Goal: Connect with others: Connect with others

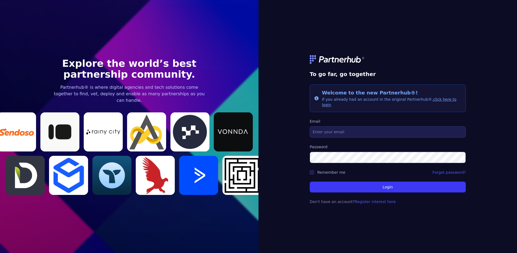
type input "[EMAIL_ADDRESS][DOMAIN_NAME]"
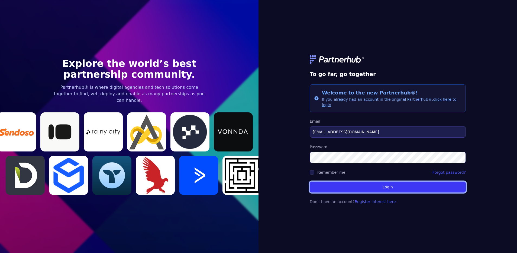
click at [391, 185] on button "Login" at bounding box center [388, 186] width 156 height 11
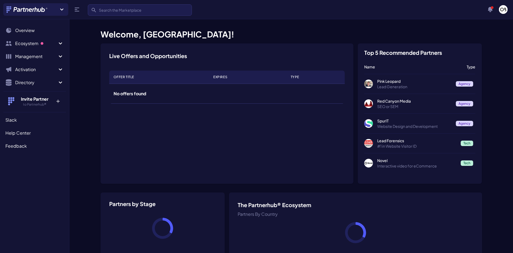
click at [28, 49] on ul "Search Overview Ecosystem Marketplace M My partners M New matches N 6 Managemen…" at bounding box center [34, 57] width 63 height 65
click at [24, 45] on span "Ecosystem" at bounding box center [36, 43] width 42 height 7
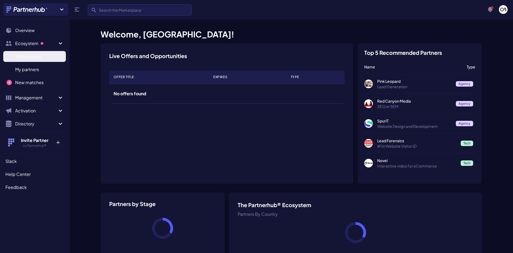
click at [25, 55] on span "Marketplace" at bounding box center [28, 56] width 26 height 7
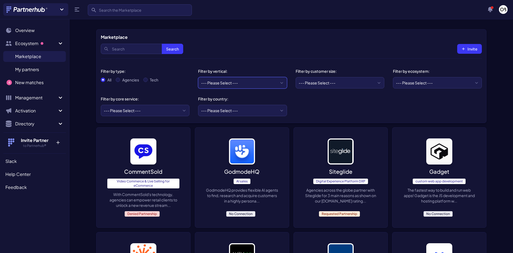
click at [221, 81] on select "--- Please Select --- eCommerce and consumer brands B2B and IT Local retailers …" at bounding box center [242, 82] width 89 height 11
click at [120, 78] on div "Agencies" at bounding box center [127, 79] width 23 height 5
click at [119, 78] on input "Agencies" at bounding box center [118, 80] width 4 height 4
radio input "true"
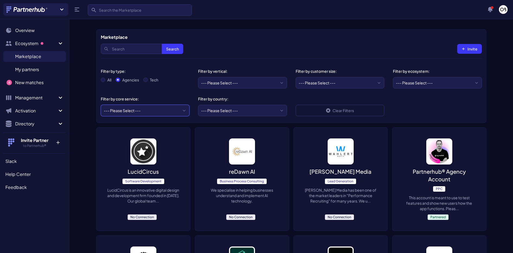
click at [129, 111] on select "--- Please Select --- ABM API Integration Support Business Process Consulting C…" at bounding box center [145, 110] width 89 height 11
select select "Media Planning & Buying"
click at [101, 105] on select "--- Please Select --- ABM API Integration Support Business Process Consulting C…" at bounding box center [145, 110] width 89 height 11
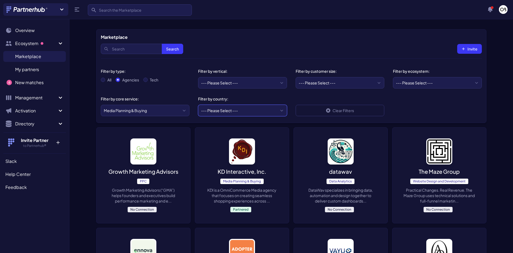
click at [233, 111] on select "--- Please Select --- [GEOGRAPHIC_DATA] [GEOGRAPHIC_DATA] [GEOGRAPHIC_DATA] [GE…" at bounding box center [242, 110] width 89 height 11
select select "CA"
click at [198, 105] on select "--- Please Select --- [GEOGRAPHIC_DATA] [GEOGRAPHIC_DATA] [GEOGRAPHIC_DATA] [GE…" at bounding box center [242, 110] width 89 height 11
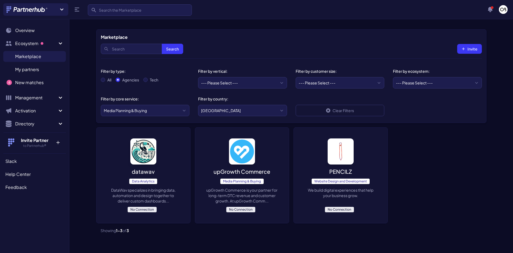
click at [244, 138] on img at bounding box center [242, 151] width 26 height 26
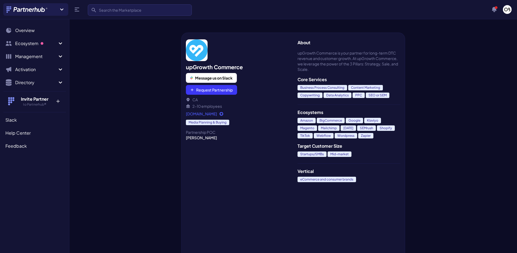
click at [131, 105] on div at bounding box center [125, 134] width 112 height 235
click at [231, 114] on link "www.upgrowthcommerce.com" at bounding box center [237, 113] width 103 height 5
click at [135, 132] on div at bounding box center [125, 134] width 112 height 235
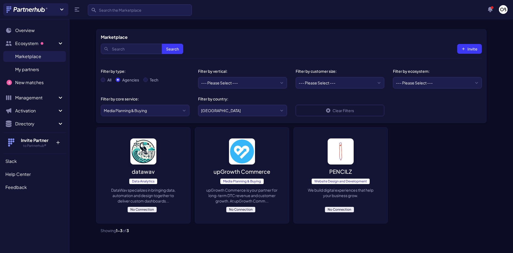
click at [221, 105] on select "--- Please Select --- United States United Kingdom Canada Australia Afghanistan…" at bounding box center [242, 110] width 89 height 11
select select "US"
click at [198, 105] on select "--- Please Select --- United States United Kingdom Canada Australia Afghanistan…" at bounding box center [242, 110] width 89 height 11
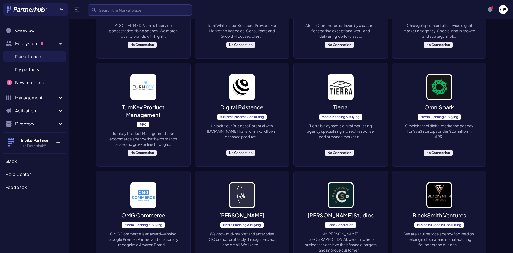
scroll to position [278, 0]
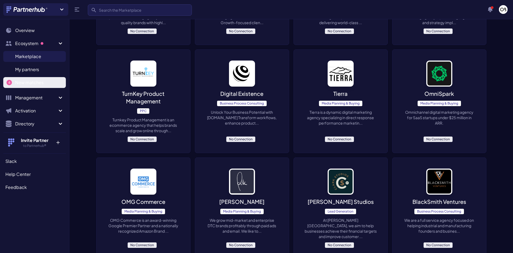
click at [44, 86] on link "New matches N" at bounding box center [34, 82] width 63 height 11
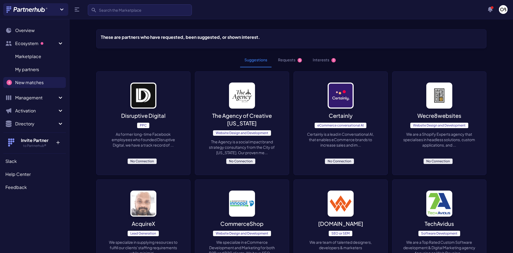
click at [143, 91] on img at bounding box center [143, 95] width 26 height 26
click at [291, 63] on button "Requests 5" at bounding box center [290, 60] width 33 height 15
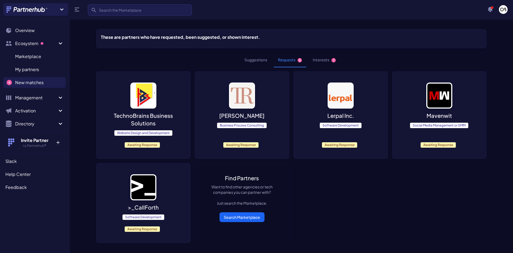
click at [239, 89] on img at bounding box center [242, 95] width 26 height 26
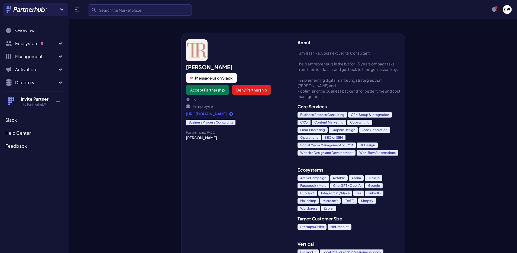
click at [207, 112] on link "[URL][DOMAIN_NAME]" at bounding box center [237, 113] width 103 height 5
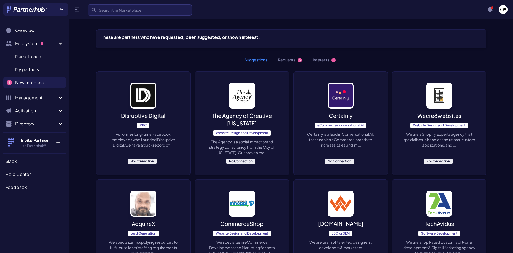
click at [291, 64] on button "Requests 5" at bounding box center [290, 60] width 33 height 15
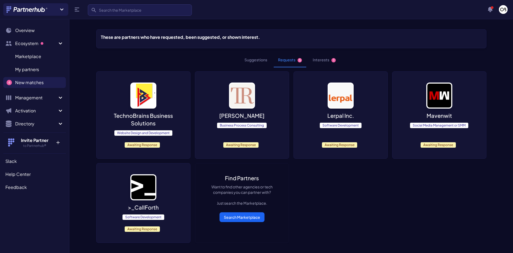
click at [158, 100] on div "TechnoBrains Business Solutions Website Design and Development Awaiting Response" at bounding box center [143, 115] width 94 height 87
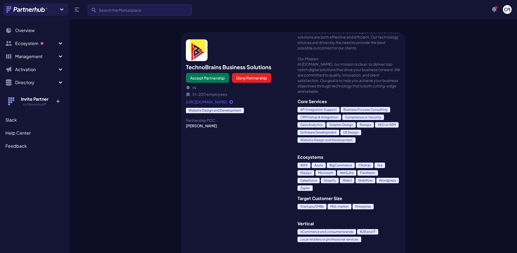
scroll to position [110, 0]
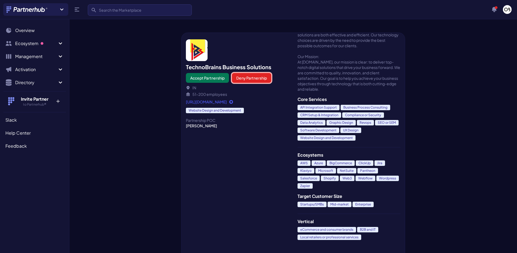
click at [257, 79] on button "Deny Partnership" at bounding box center [251, 78] width 39 height 10
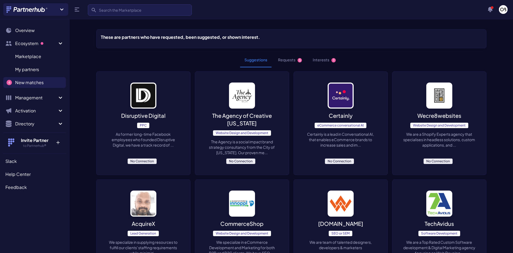
click at [295, 60] on button "Requests 5" at bounding box center [290, 60] width 33 height 15
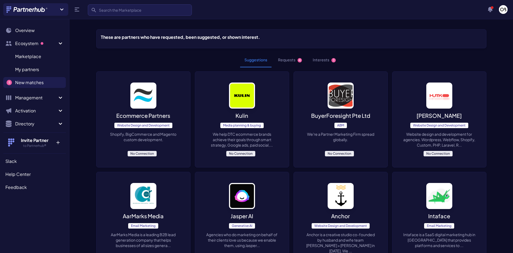
click at [296, 61] on button "Requests 4" at bounding box center [290, 60] width 33 height 15
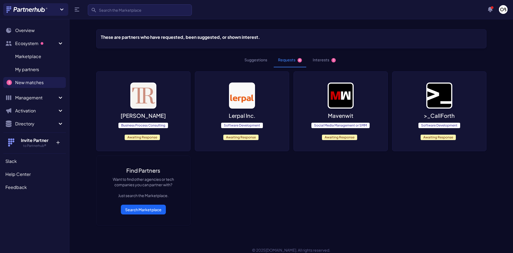
click at [235, 94] on img at bounding box center [242, 95] width 26 height 26
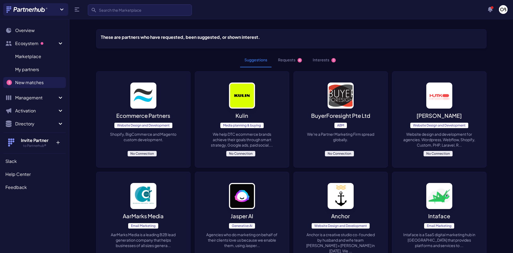
click at [287, 61] on button "Requests 4" at bounding box center [290, 60] width 33 height 15
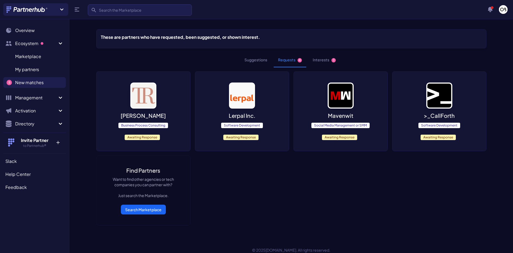
click at [255, 87] on img at bounding box center [242, 95] width 26 height 26
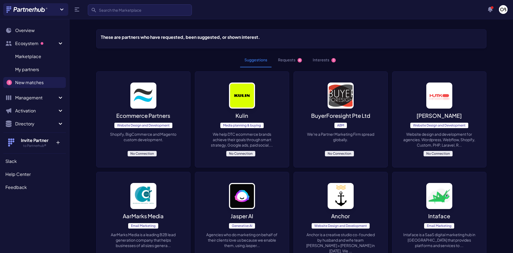
click at [293, 53] on button "Requests 4" at bounding box center [290, 60] width 33 height 15
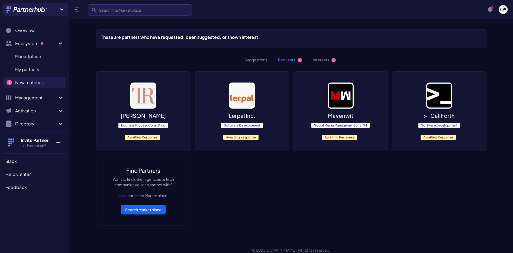
click at [347, 94] on img at bounding box center [341, 95] width 26 height 26
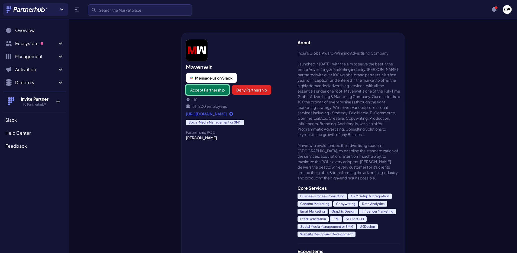
click at [214, 87] on button "Accept Partnership" at bounding box center [207, 90] width 43 height 10
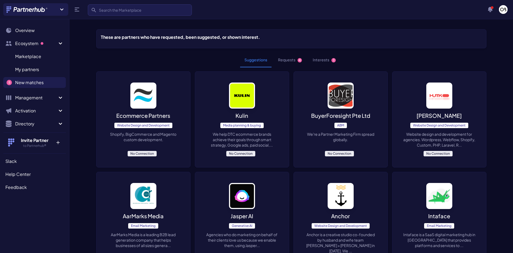
click at [294, 62] on button "Requests 4" at bounding box center [290, 60] width 33 height 15
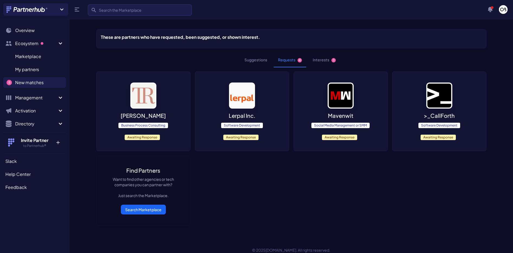
click at [428, 91] on img at bounding box center [439, 95] width 26 height 26
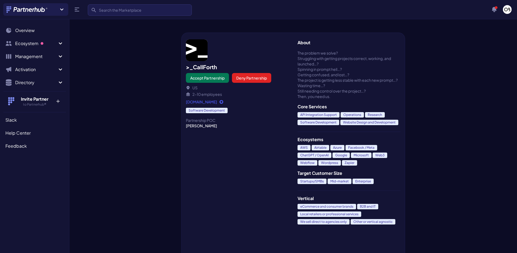
click at [262, 75] on button "Deny Partnership" at bounding box center [251, 78] width 39 height 10
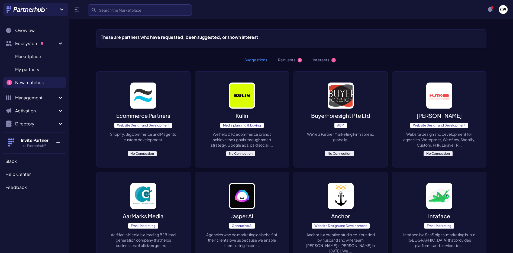
click at [293, 55] on button "Requests 4" at bounding box center [290, 60] width 33 height 15
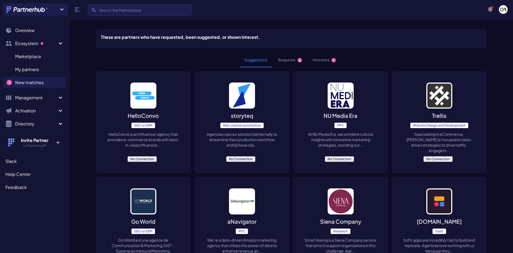
click at [274, 64] on li "Requests 2" at bounding box center [290, 60] width 33 height 15
click at [290, 60] on button "Requests 2" at bounding box center [290, 60] width 33 height 15
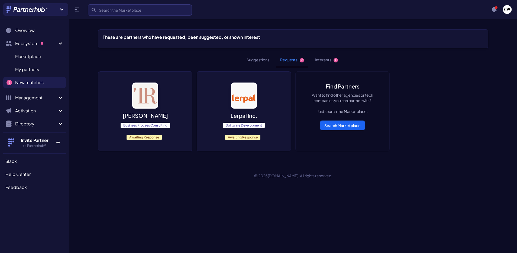
click at [241, 89] on img at bounding box center [244, 95] width 26 height 26
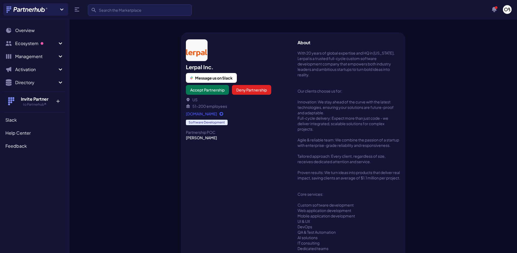
click at [263, 90] on button "Deny Partnership" at bounding box center [251, 90] width 39 height 10
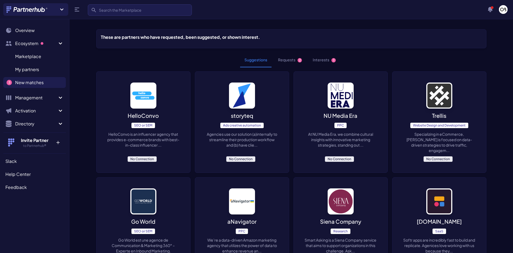
click at [282, 60] on button "Requests 2" at bounding box center [290, 60] width 33 height 15
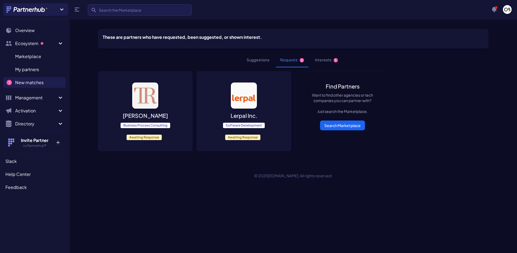
click at [156, 90] on img at bounding box center [145, 95] width 26 height 26
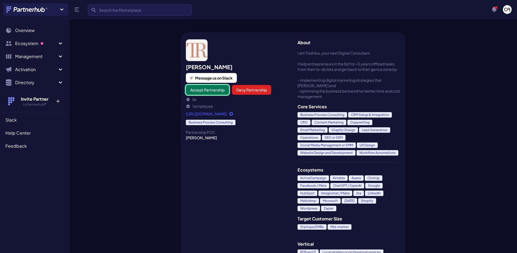
click at [210, 93] on button "Accept Partnership" at bounding box center [207, 90] width 43 height 10
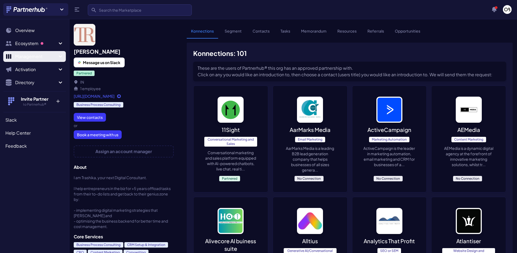
click at [46, 54] on span "Management" at bounding box center [36, 56] width 42 height 7
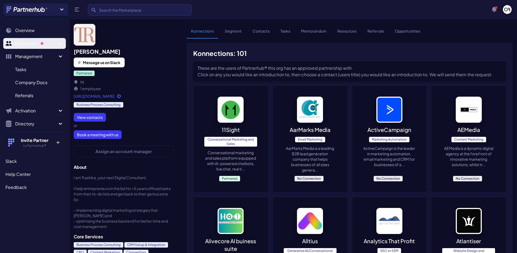
click at [33, 45] on span "Ecosystem" at bounding box center [36, 43] width 42 height 7
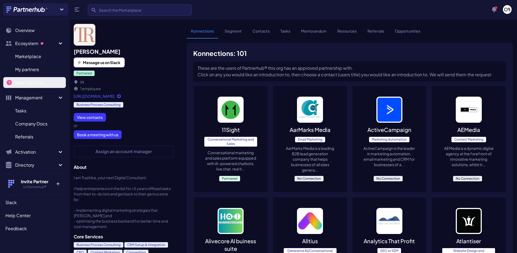
click at [34, 79] on span "New matches" at bounding box center [29, 82] width 28 height 7
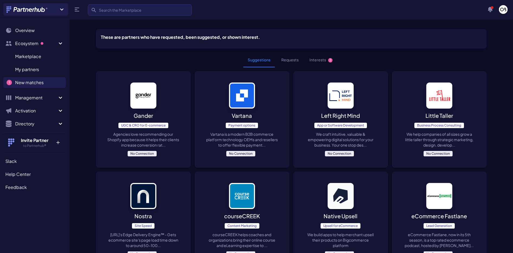
click at [316, 59] on button "Interests 1" at bounding box center [321, 60] width 32 height 15
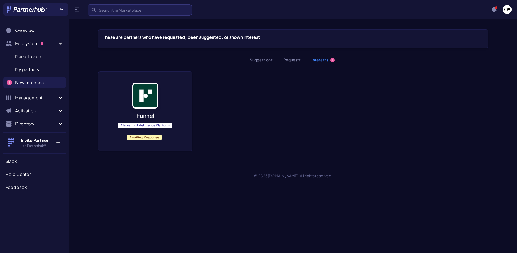
click at [153, 95] on img at bounding box center [145, 95] width 26 height 26
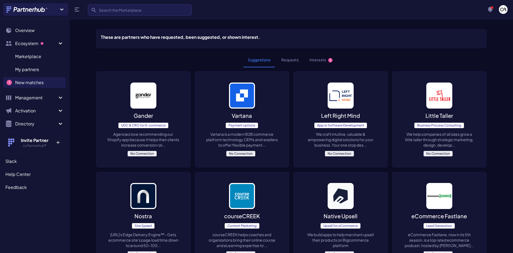
click at [144, 99] on img at bounding box center [143, 95] width 26 height 26
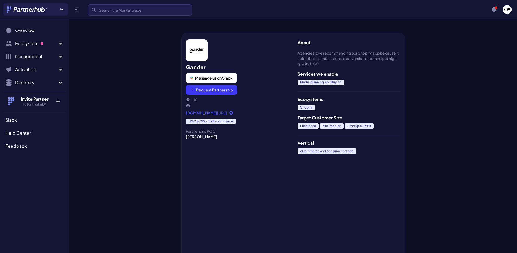
click at [206, 92] on button "Request Partnership" at bounding box center [211, 90] width 51 height 10
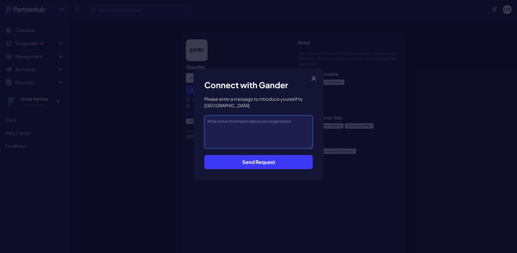
click at [232, 131] on textarea at bounding box center [258, 131] width 108 height 33
click at [310, 80] on button "Close modal" at bounding box center [313, 78] width 9 height 9
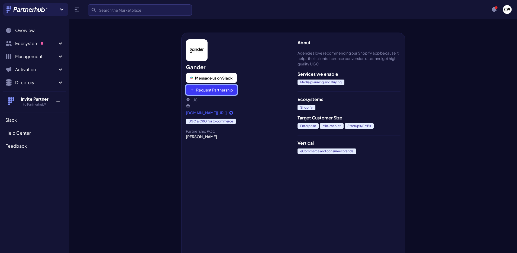
click at [211, 91] on button "Request Partnership" at bounding box center [211, 90] width 51 height 10
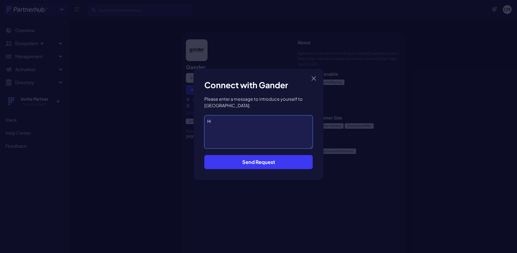
click at [259, 119] on textarea "Hi" at bounding box center [258, 131] width 108 height 33
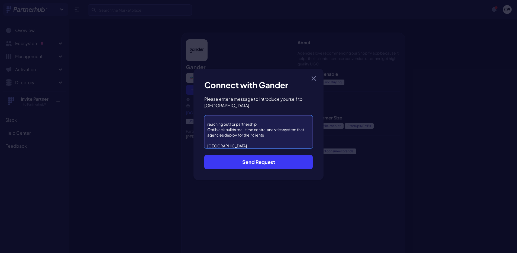
scroll to position [13, 0]
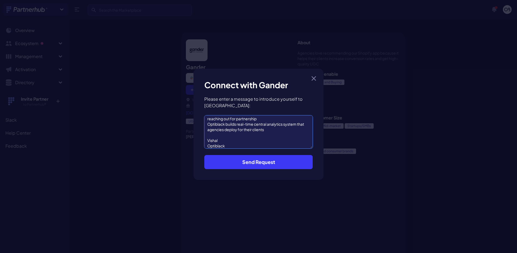
type textarea "Hi Byron reaching out for partnership Optiblack builds real-time central analyt…"
click at [295, 160] on button "Send Request" at bounding box center [258, 162] width 108 height 14
click at [249, 158] on button "Send Request" at bounding box center [258, 162] width 108 height 14
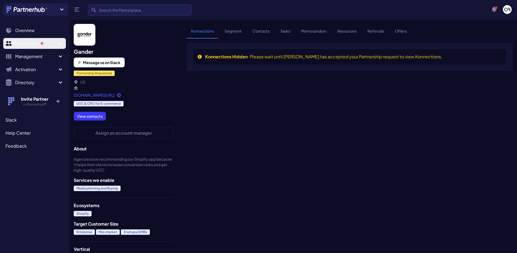
click at [30, 44] on span "Ecosystem" at bounding box center [36, 43] width 42 height 7
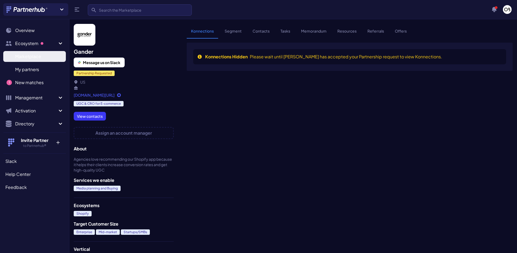
click at [32, 57] on span "Marketplace" at bounding box center [28, 56] width 26 height 7
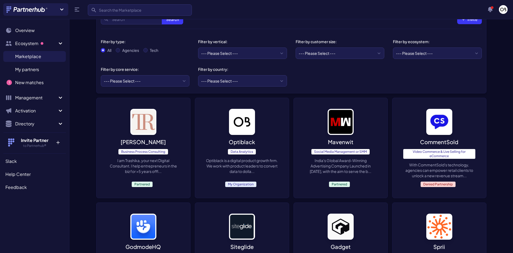
scroll to position [101, 0]
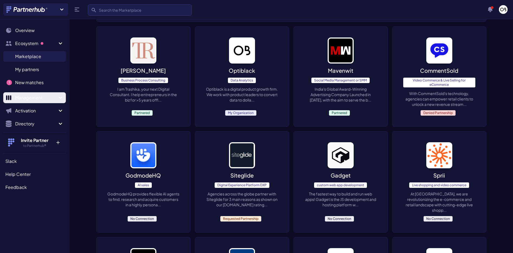
click at [32, 95] on span "Management" at bounding box center [36, 97] width 42 height 7
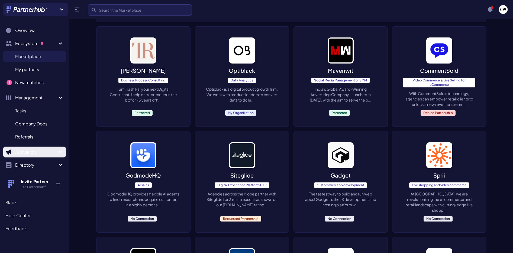
click at [24, 154] on span "Activation" at bounding box center [36, 152] width 42 height 7
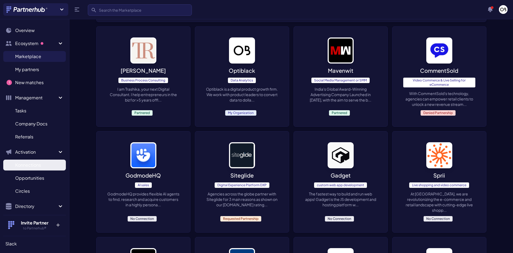
click at [38, 166] on span "Konnections" at bounding box center [28, 165] width 26 height 7
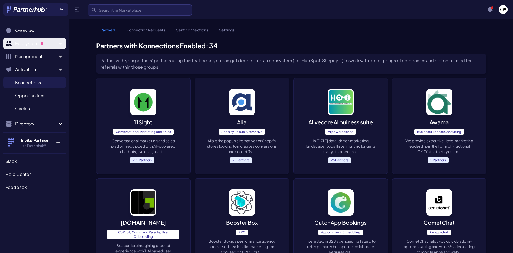
click at [20, 41] on span "Ecosystem" at bounding box center [36, 43] width 42 height 7
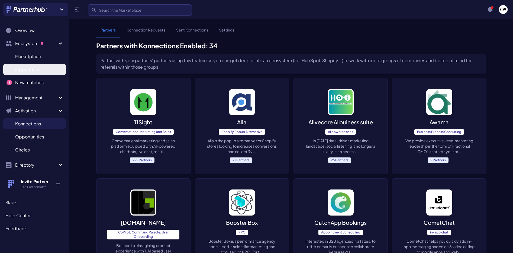
click at [24, 68] on span "My partners" at bounding box center [27, 69] width 24 height 7
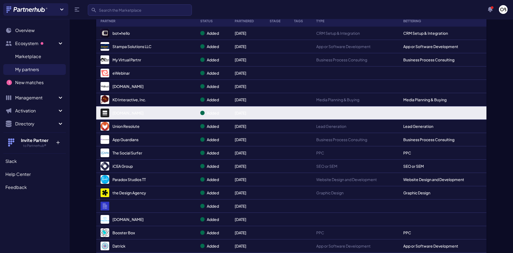
scroll to position [21, 0]
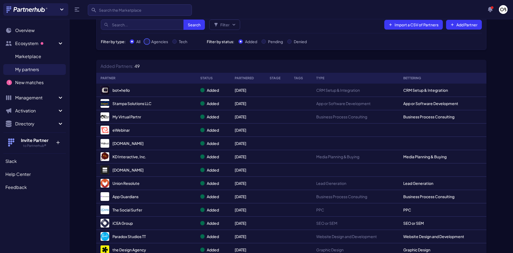
click at [147, 41] on input "Agencies" at bounding box center [147, 41] width 4 height 4
radio input "true"
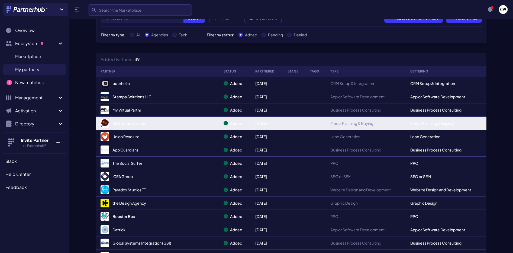
scroll to position [28, 0]
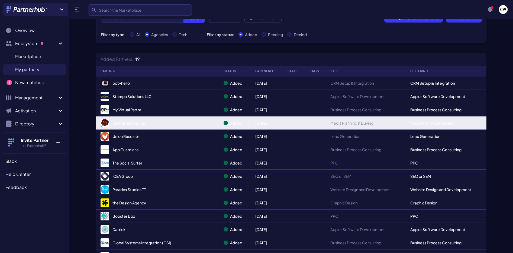
click at [142, 123] on link "KD Interactive, Inc." at bounding box center [158, 122] width 115 height 9
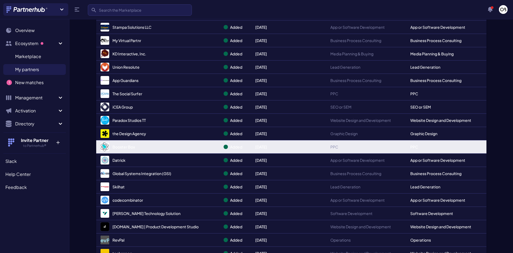
scroll to position [98, 0]
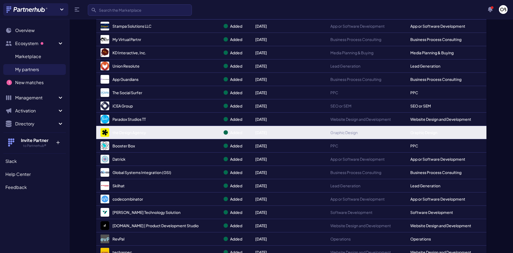
click at [155, 134] on link "the Design Agency" at bounding box center [158, 132] width 115 height 9
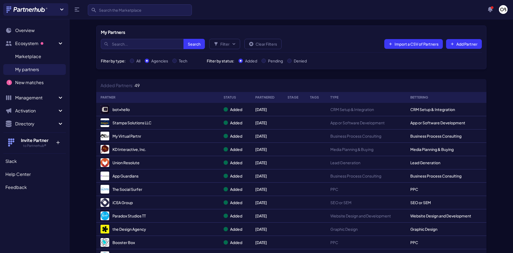
scroll to position [0, 0]
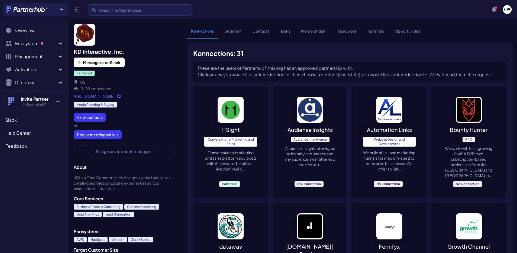
click at [228, 34] on link "Segment" at bounding box center [233, 33] width 26 height 10
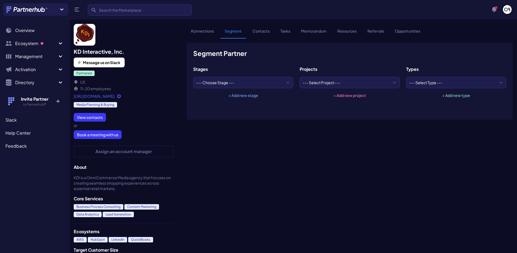
click at [254, 33] on link "Contacts" at bounding box center [261, 33] width 26 height 10
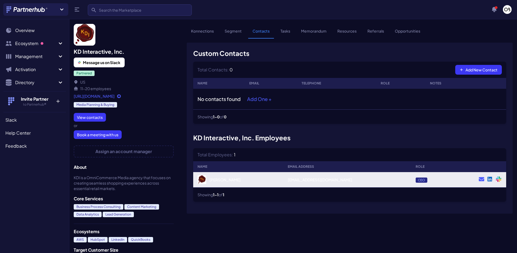
click at [490, 180] on icon at bounding box center [490, 178] width 5 height 5
